Goal: Check status: Check status

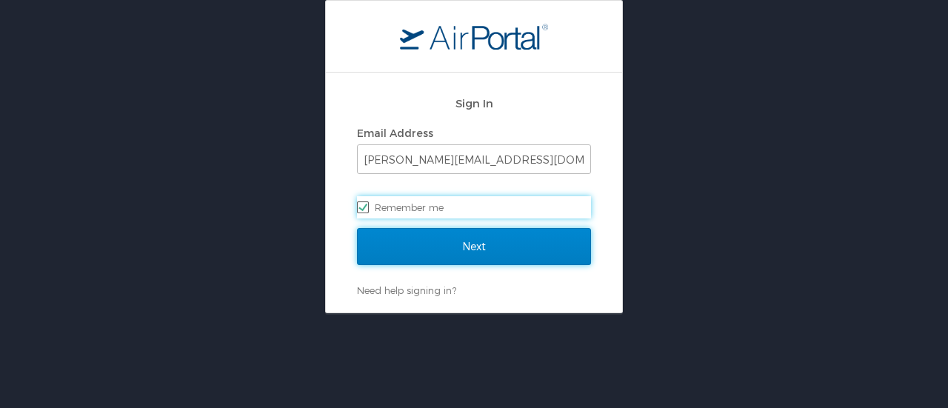
click at [418, 246] on input "Next" at bounding box center [474, 246] width 234 height 37
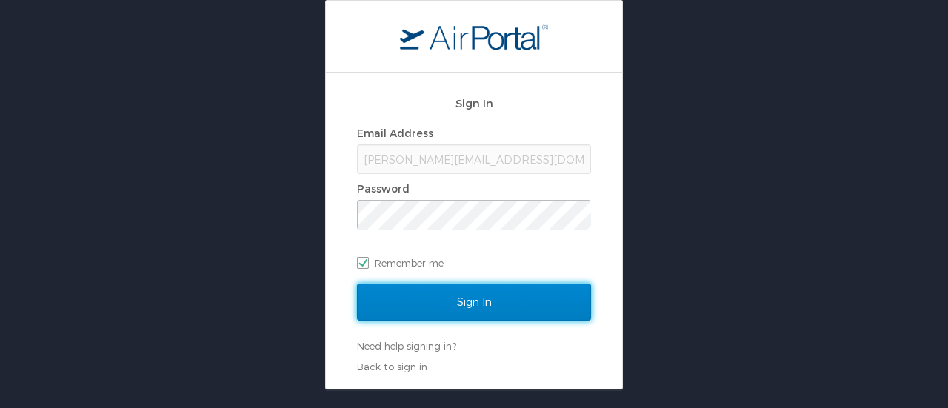
click at [458, 316] on input "Sign In" at bounding box center [474, 302] width 234 height 37
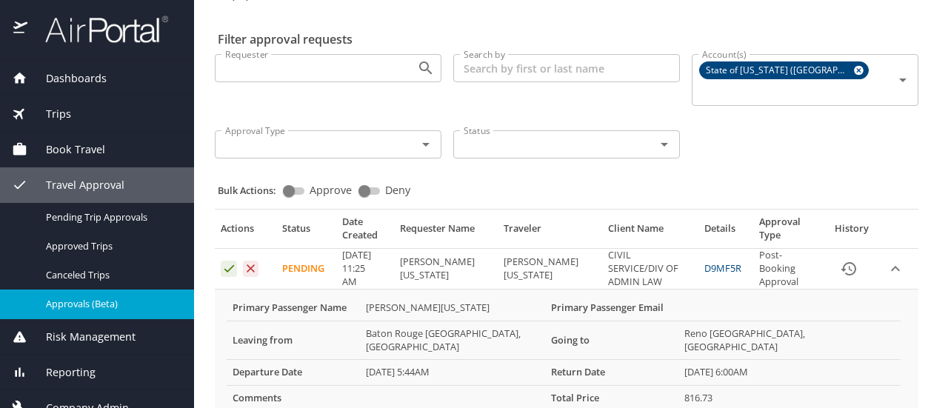
scroll to position [58, 0]
